Goal: Find contact information: Find contact information

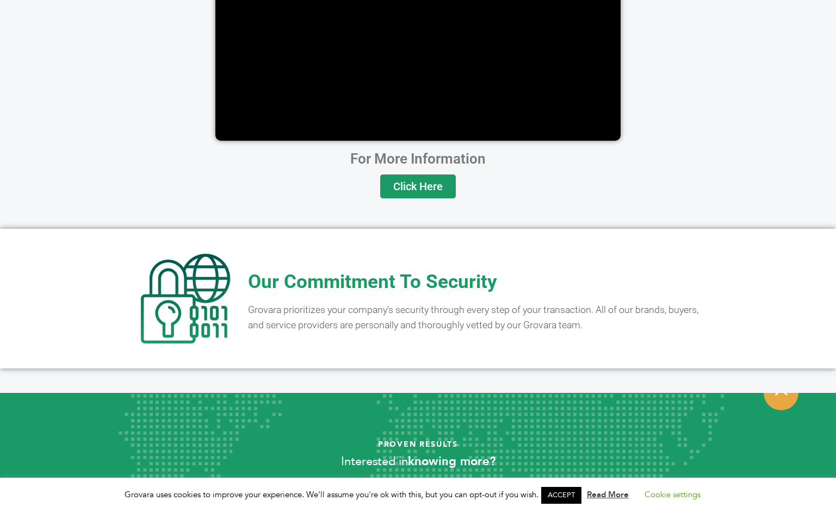
scroll to position [2063, 0]
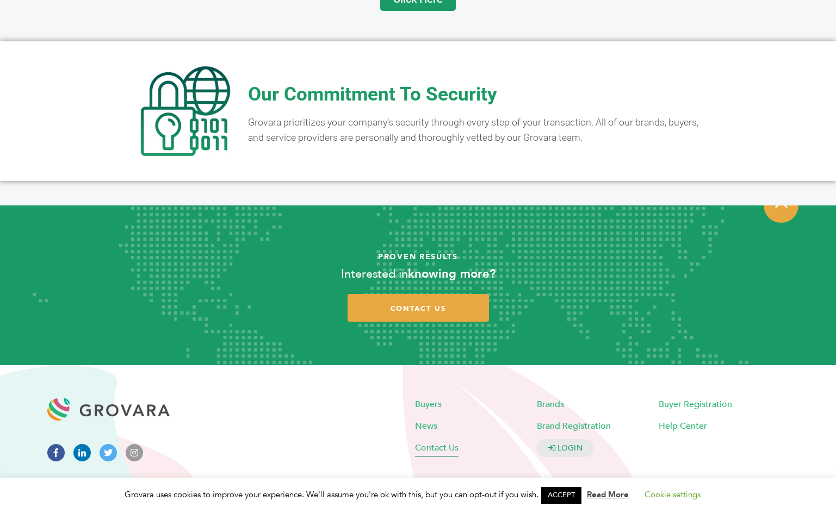
click at [444, 442] on span "Contact Us" at bounding box center [437, 448] width 44 height 12
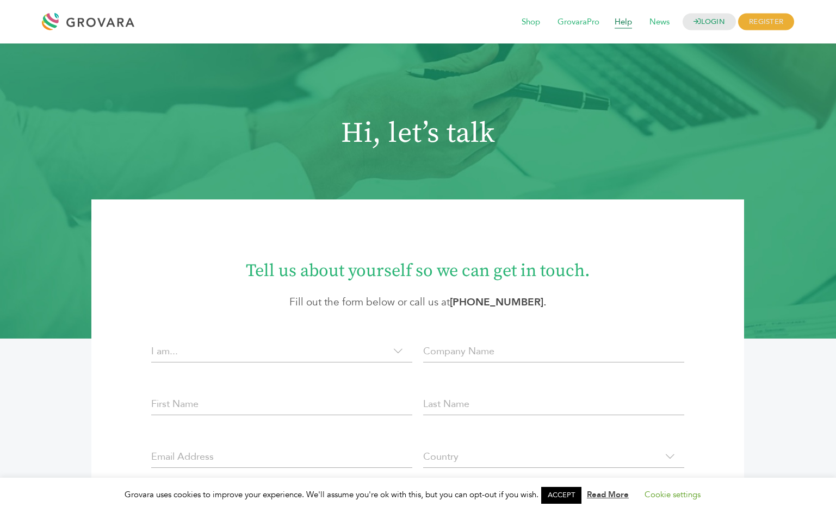
click at [614, 21] on span "Help" at bounding box center [623, 22] width 33 height 21
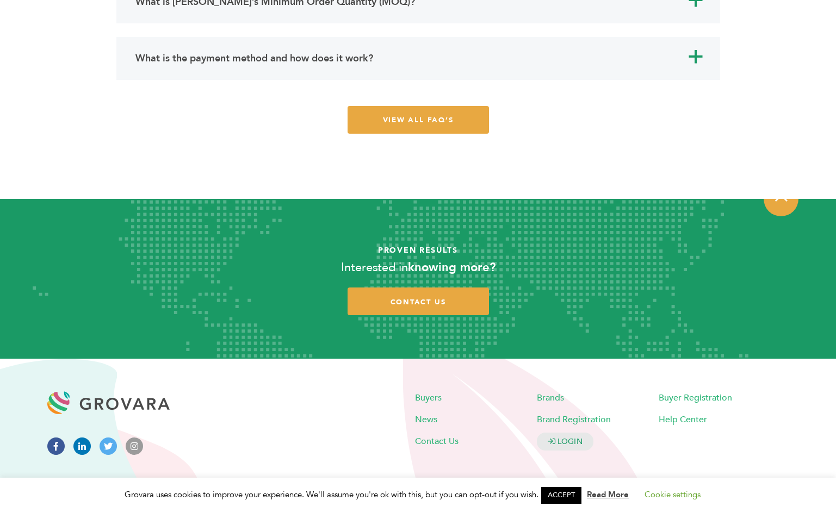
scroll to position [7514, 0]
